Goal: Transaction & Acquisition: Purchase product/service

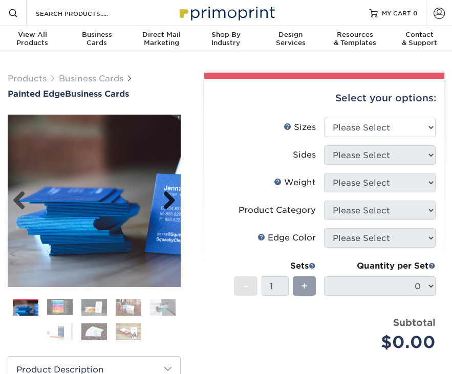
click at [171, 201] on link "Next" at bounding box center [165, 201] width 20 height 20
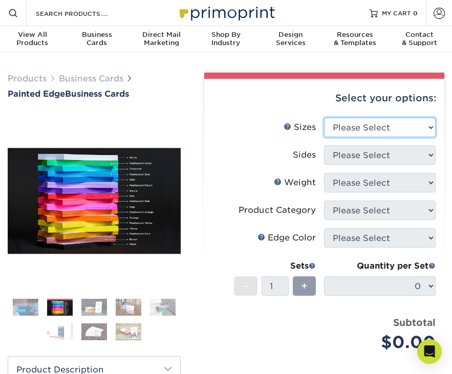
select select "2.00x3.50"
click at [0, 0] on option "2" x 3.5" - Standard" at bounding box center [0, 0] width 0 height 0
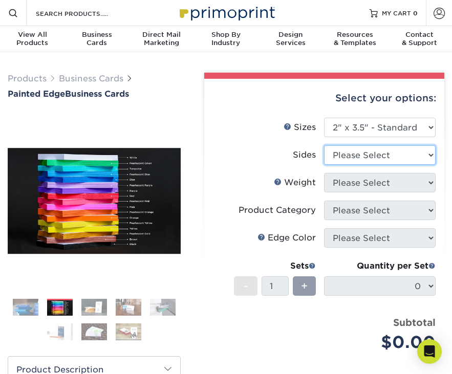
select select "13abbda7-1d64-4f25-8bb2-c179b224825d"
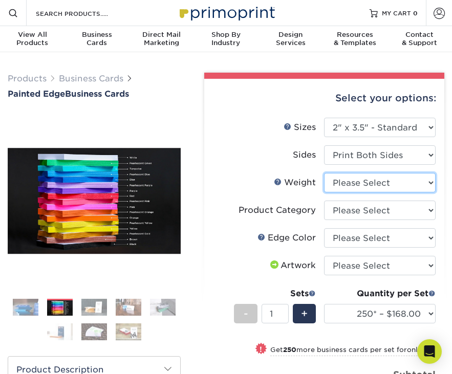
select select "32PTUC"
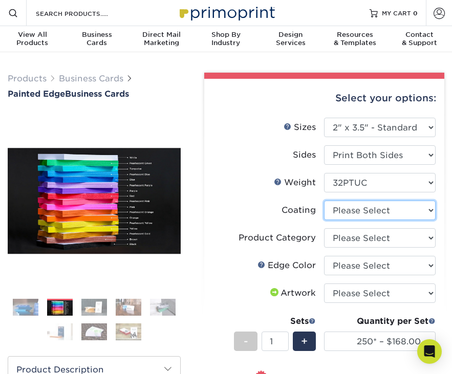
select select "3e7618de-abca-4bda-9f97-8b9129e913d8"
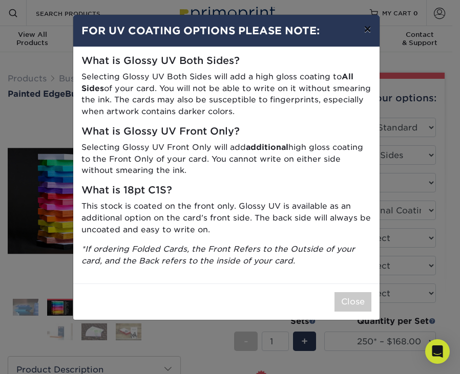
click at [369, 31] on button "×" at bounding box center [367, 29] width 24 height 29
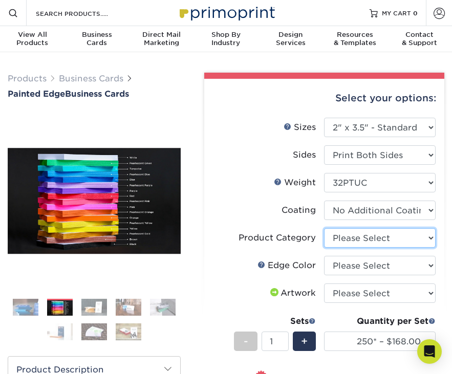
select select "3b5148f1-0588-4f88-a218-97bcfdce65c1"
click at [0, 0] on option "Business Cards" at bounding box center [0, 0] width 0 height 0
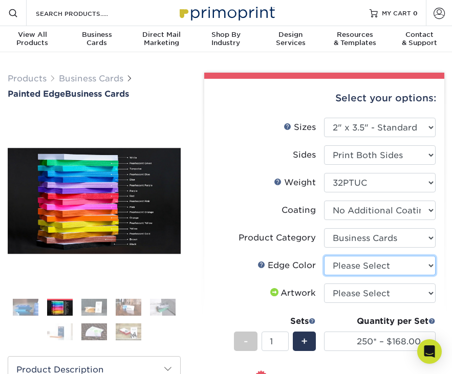
click at [324, 256] on select "Please Select Charcoal Black Brown Blue Pearlescent Blue Pearlescent Gold Pearl…" at bounding box center [380, 265] width 112 height 19
select select "8edf2e46-2dbb-4a7c-bc5c-20ba781fe219"
click at [0, 0] on option "Blue" at bounding box center [0, 0] width 0 height 0
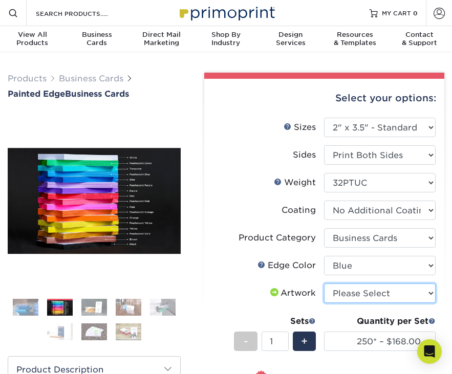
click at [0, 0] on option "Please Select" at bounding box center [0, 0] width 0 height 0
select select "upload"
click at [0, 0] on option "I will upload files" at bounding box center [0, 0] width 0 height 0
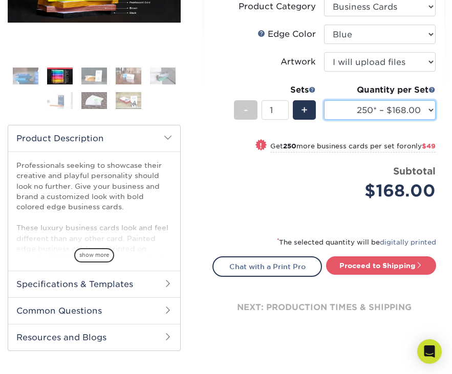
scroll to position [171, 0]
